Goal: Transaction & Acquisition: Book appointment/travel/reservation

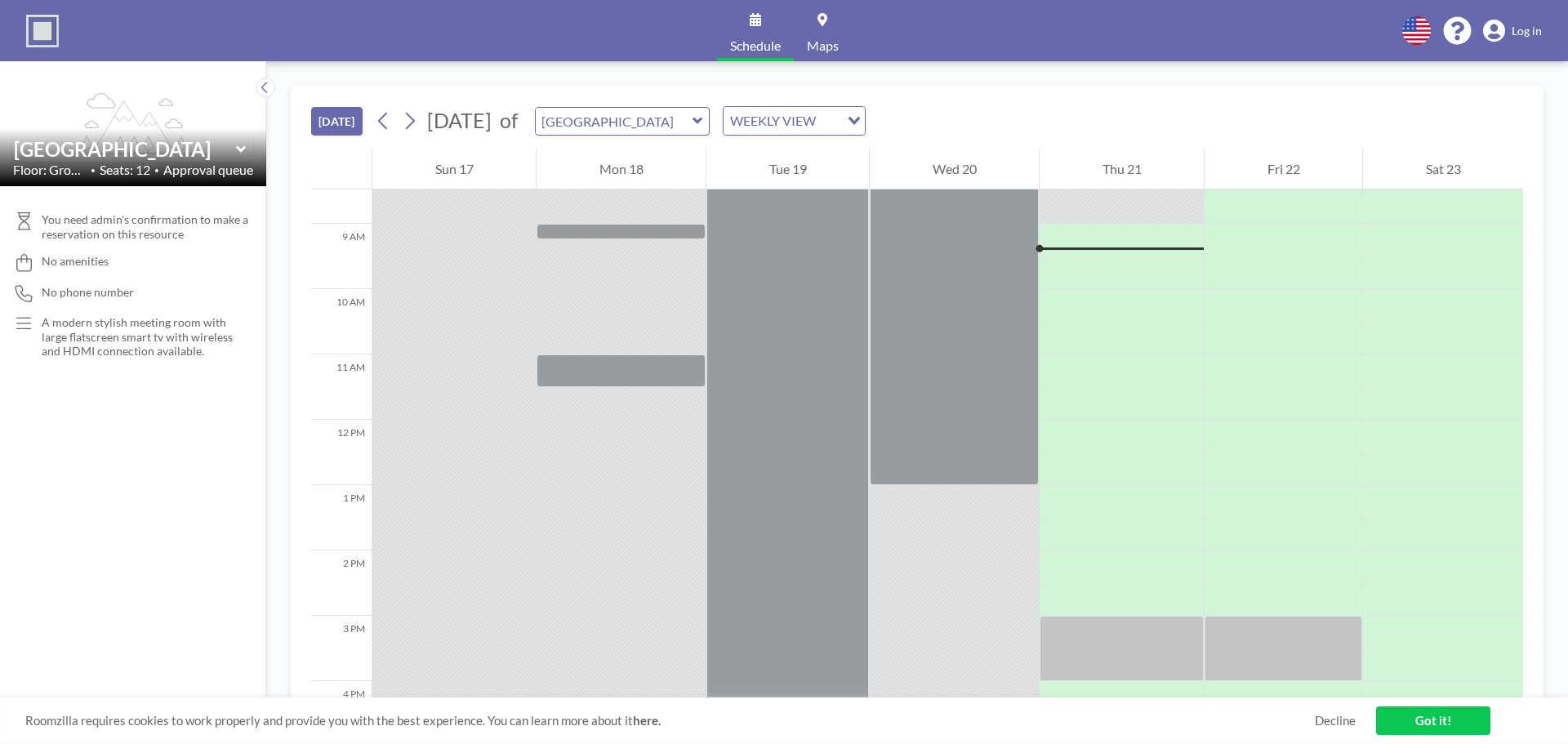
scroll to position [556, 0]
click at [31, 31] on img at bounding box center [42, 31] width 33 height 33
click at [1073, 406] on div at bounding box center [1121, 402] width 164 height 33
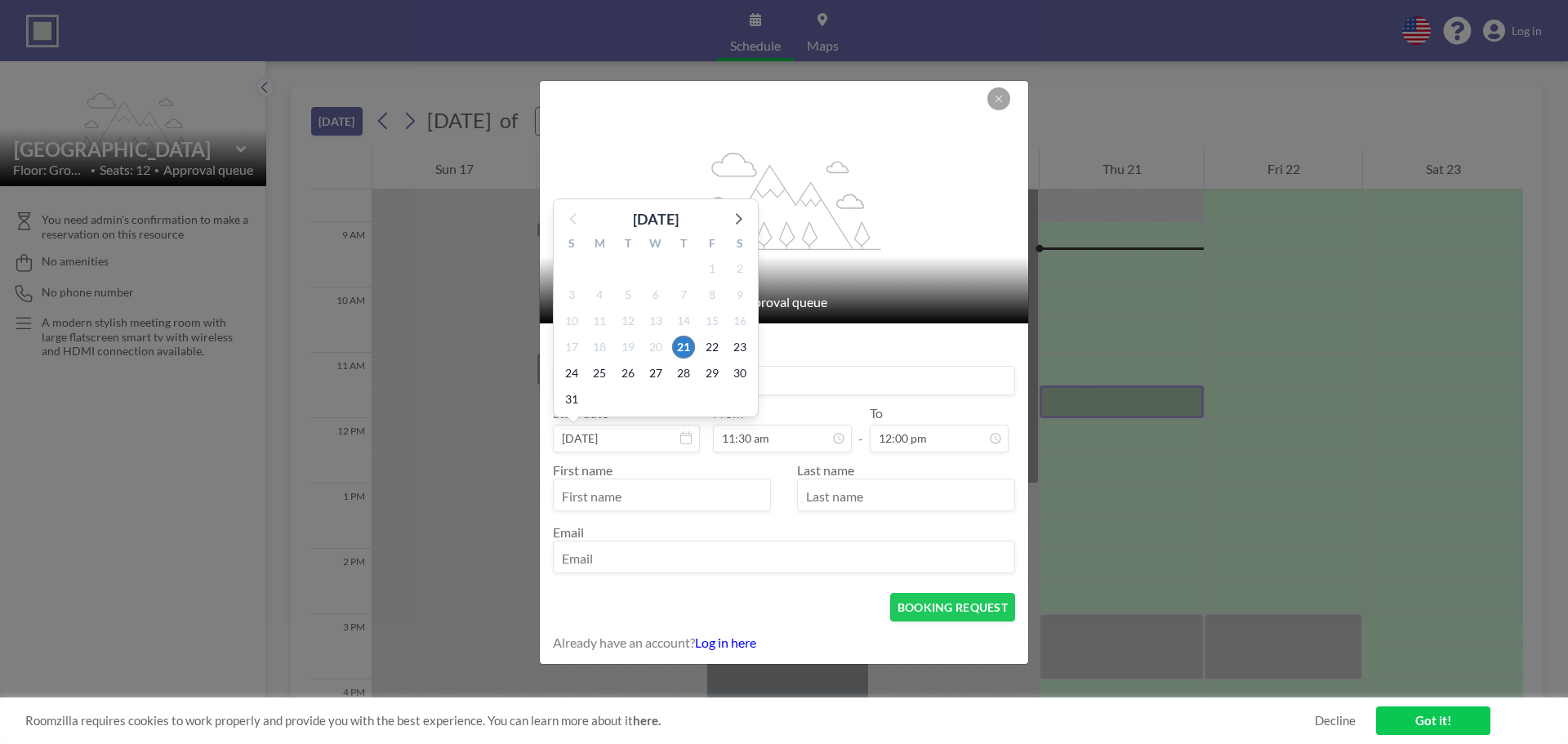
scroll to position [698, 0]
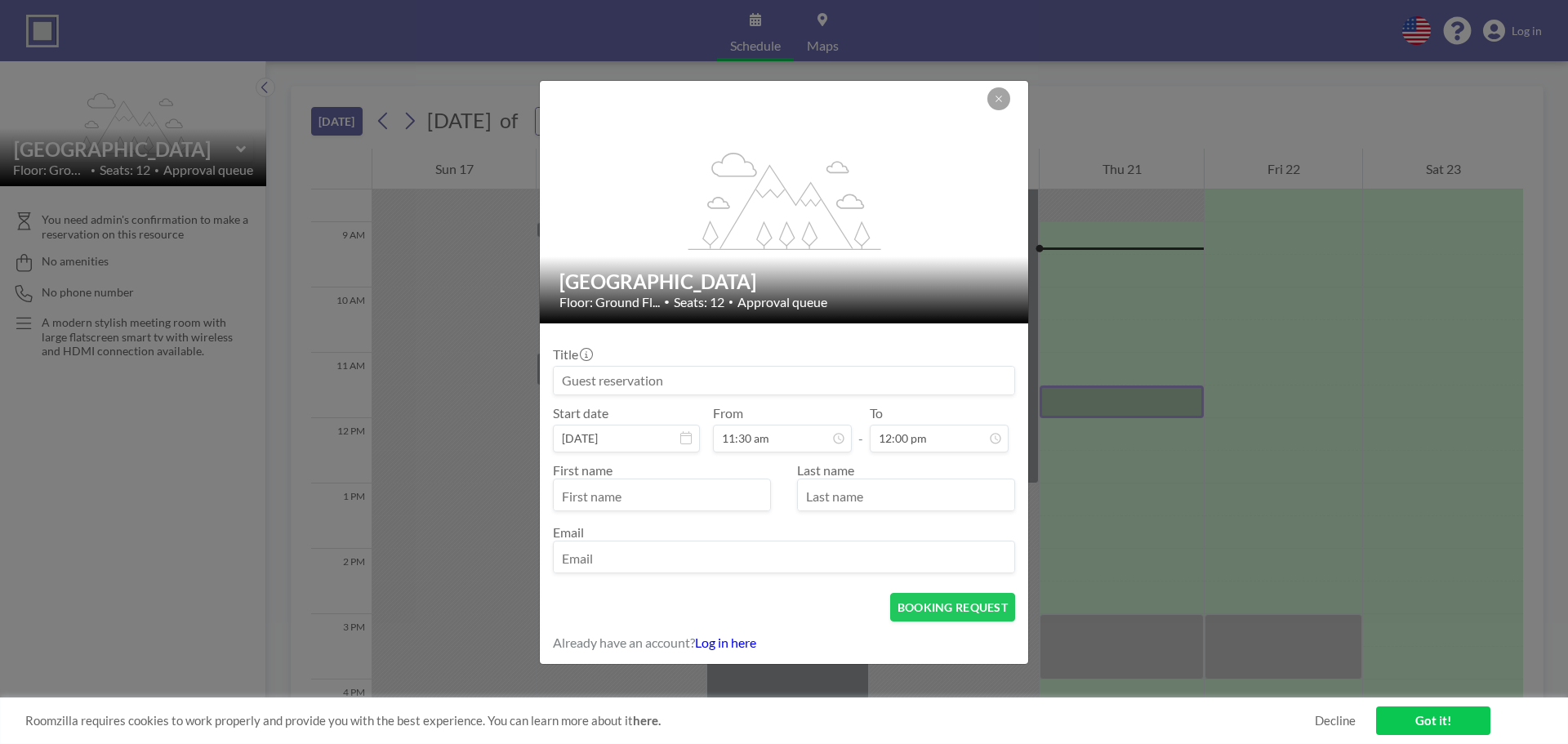
click at [659, 391] on input at bounding box center [784, 380] width 461 height 27
type input "ADVANCE | Meeting"
click at [662, 483] on input "text" at bounding box center [662, 497] width 216 height 27
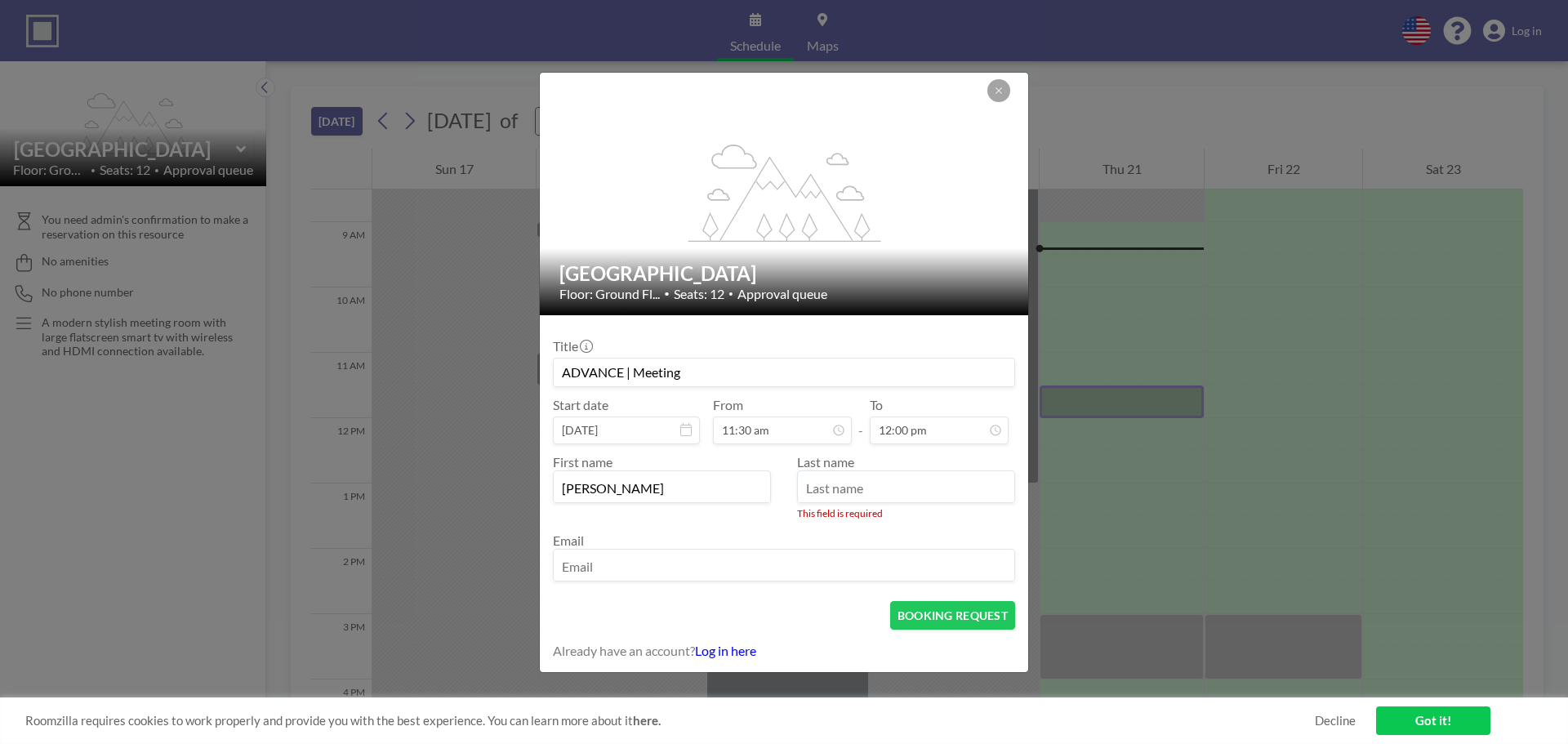
type input "[PERSON_NAME]"
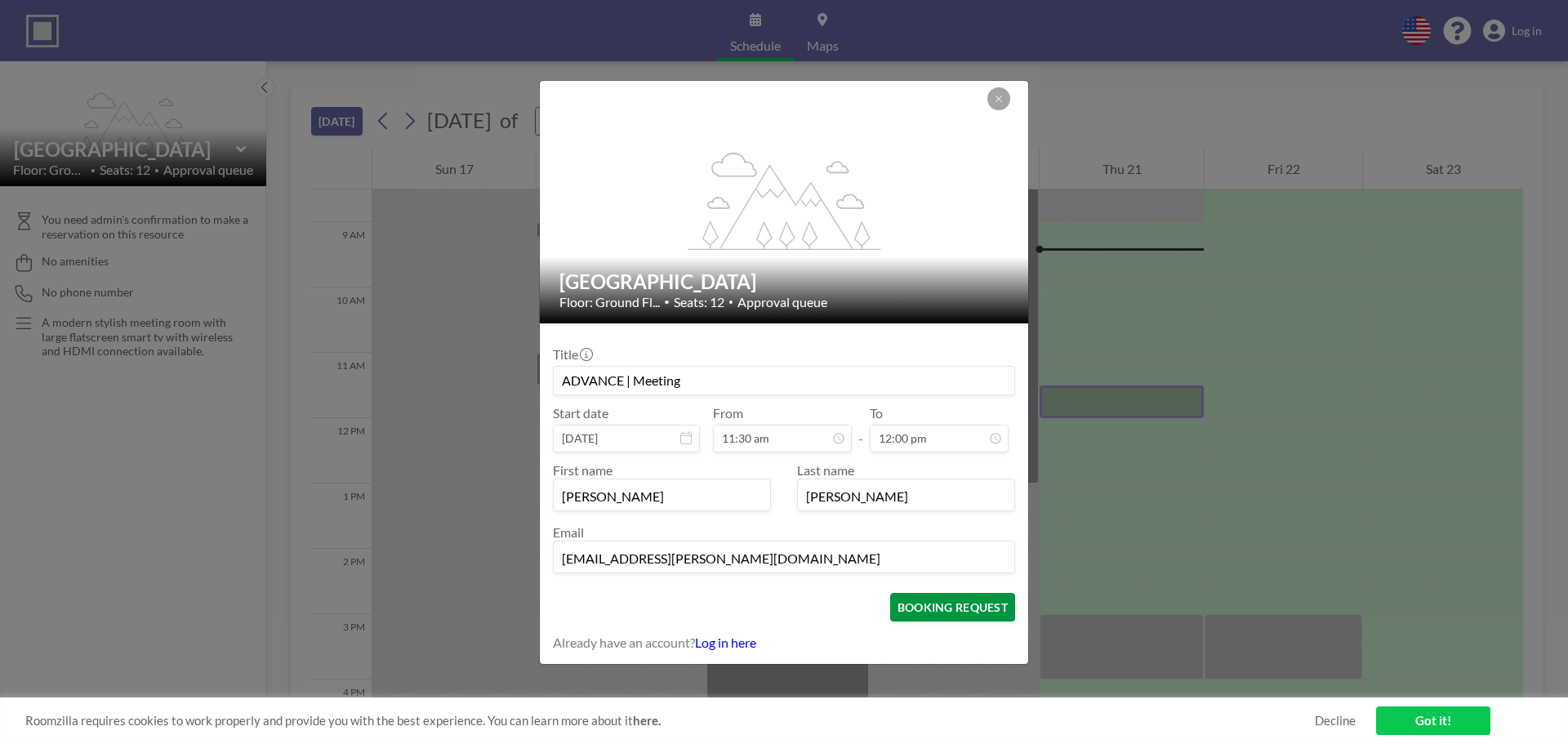
scroll to position [116, 0]
type input "[EMAIL_ADDRESS][PERSON_NAME][DOMAIN_NAME]"
click at [960, 610] on button "BOOKING REQUEST" at bounding box center [952, 607] width 125 height 28
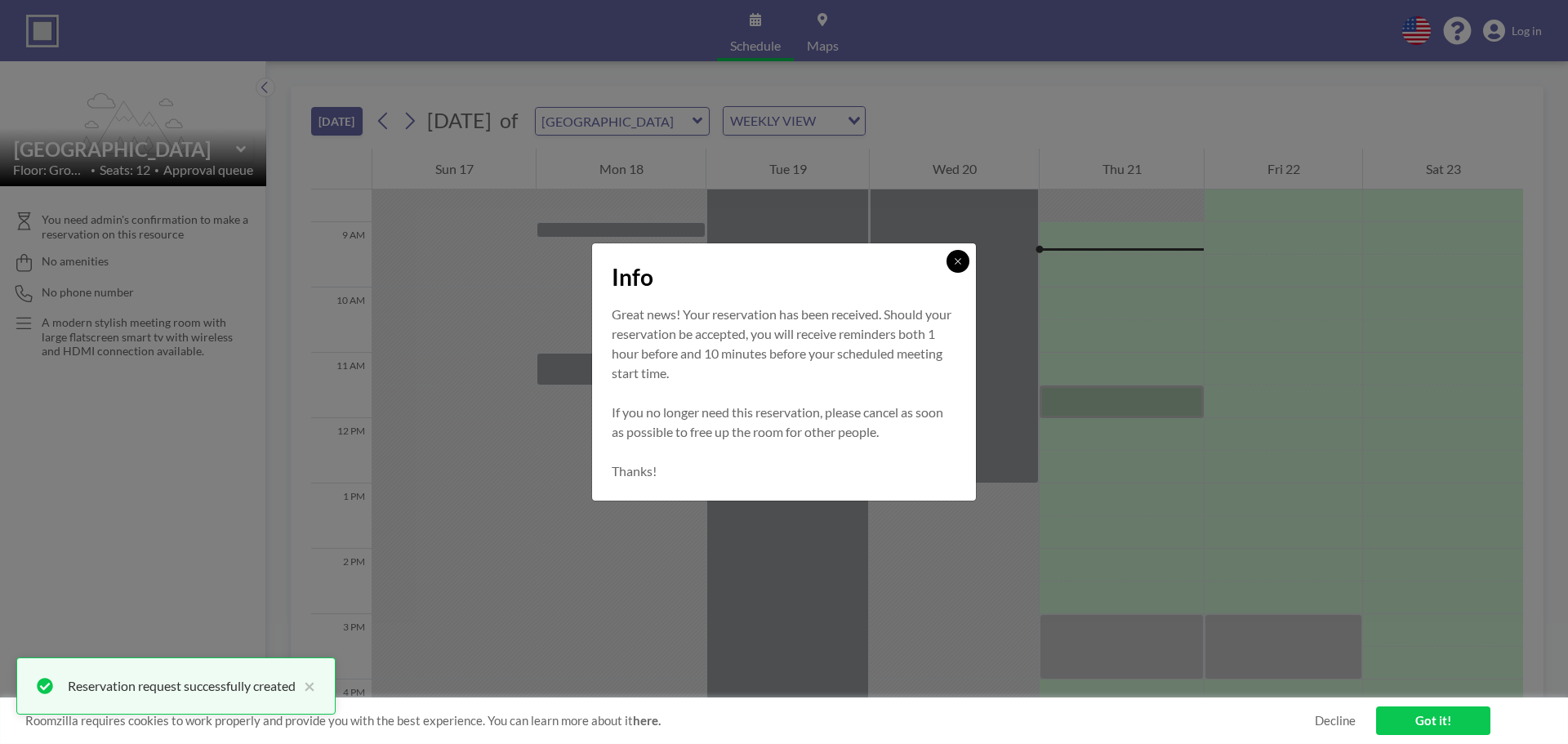
click at [953, 259] on icon at bounding box center [957, 261] width 10 height 10
